Goal: Task Accomplishment & Management: Complete application form

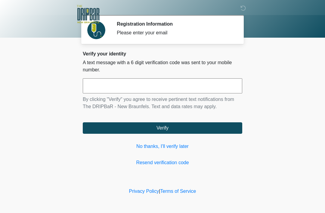
click at [181, 91] on input "text" at bounding box center [162, 85] width 159 height 15
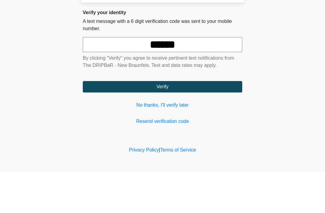
type input "******"
click at [180, 122] on button "Verify" at bounding box center [162, 127] width 159 height 11
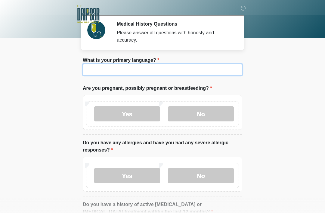
click at [154, 70] on input "What is your primary language?" at bounding box center [162, 69] width 159 height 11
type input "*******"
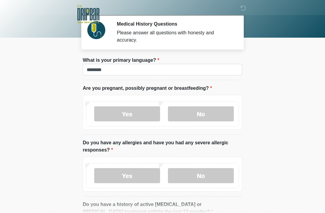
click at [280, 63] on body "‎ ‎ Medical History Questions Please answer all questions with honesty and accu…" at bounding box center [162, 106] width 325 height 213
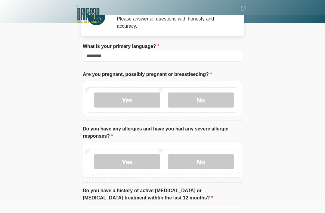
scroll to position [14, 0]
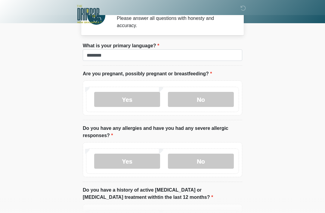
click at [209, 97] on label "No" at bounding box center [201, 99] width 66 height 15
click at [213, 158] on label "No" at bounding box center [201, 160] width 66 height 15
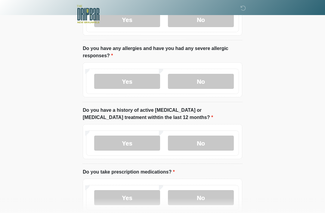
scroll to position [95, 0]
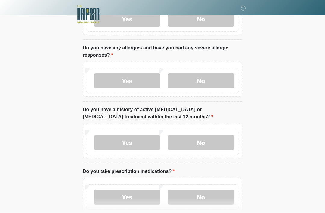
click at [216, 142] on label "No" at bounding box center [201, 142] width 66 height 15
click at [143, 198] on label "Yes" at bounding box center [127, 196] width 66 height 15
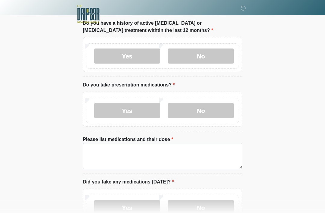
scroll to position [188, 0]
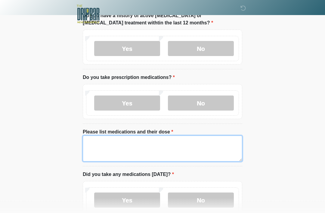
click at [190, 143] on textarea "Please list medications and their dose" at bounding box center [162, 149] width 159 height 26
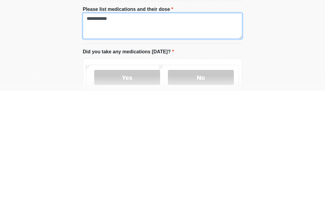
type textarea "**********"
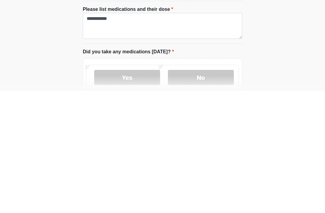
click at [148, 192] on label "Yes" at bounding box center [127, 199] width 66 height 15
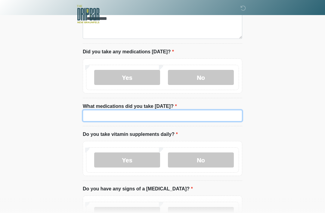
click at [205, 112] on input "What medications did you take [DATE]?" at bounding box center [162, 115] width 159 height 11
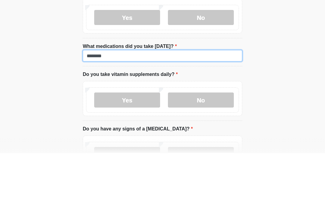
type input "*******"
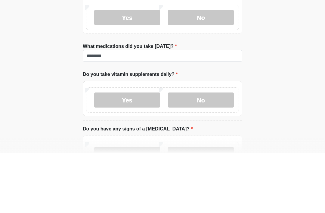
click at [200, 152] on label "No" at bounding box center [201, 159] width 66 height 15
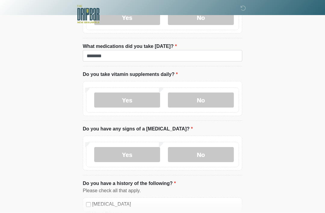
click at [213, 153] on label "No" at bounding box center [201, 154] width 66 height 15
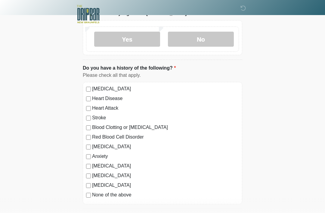
scroll to position [510, 0]
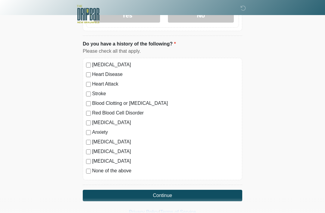
click at [177, 194] on button "Continue" at bounding box center [162, 195] width 159 height 11
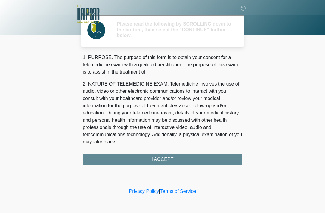
scroll to position [0, 0]
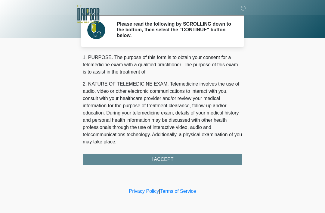
click at [200, 163] on div "1. PURPOSE. The purpose of this form is to obtain your consent for a telemedici…" at bounding box center [162, 109] width 159 height 111
click at [193, 158] on div "1. PURPOSE. The purpose of this form is to obtain your consent for a telemedici…" at bounding box center [162, 109] width 159 height 111
click at [187, 156] on div "1. PURPOSE. The purpose of this form is to obtain your consent for a telemedici…" at bounding box center [162, 109] width 159 height 111
click at [177, 161] on div "1. PURPOSE. The purpose of this form is to obtain your consent for a telemedici…" at bounding box center [162, 109] width 159 height 111
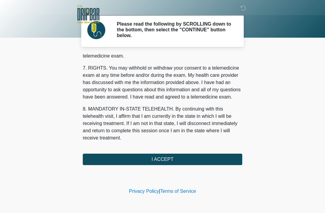
click at [170, 159] on button "I ACCEPT" at bounding box center [162, 158] width 159 height 11
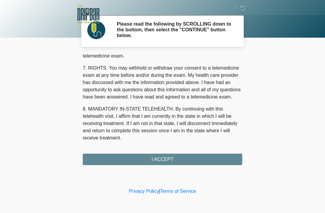
scroll to position [264, 0]
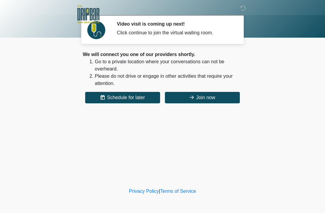
click at [188, 149] on div "‎ ‎ Video visit is coming up next! Click continue to join the virtual waiting r…" at bounding box center [162, 93] width 181 height 174
click at [215, 99] on button "Join now" at bounding box center [202, 97] width 75 height 11
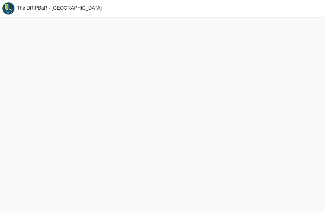
scroll to position [19, 0]
click at [231, 190] on div at bounding box center [162, 115] width 325 height 196
